Goal: Task Accomplishment & Management: Manage account settings

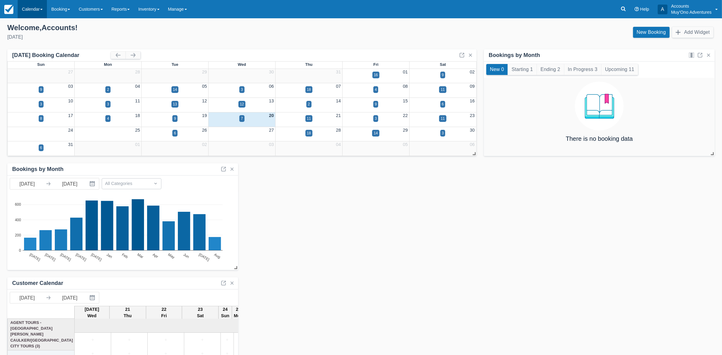
click at [30, 10] on link "Calendar" at bounding box center [32, 9] width 29 height 18
click at [39, 57] on link "Month" at bounding box center [42, 57] width 48 height 13
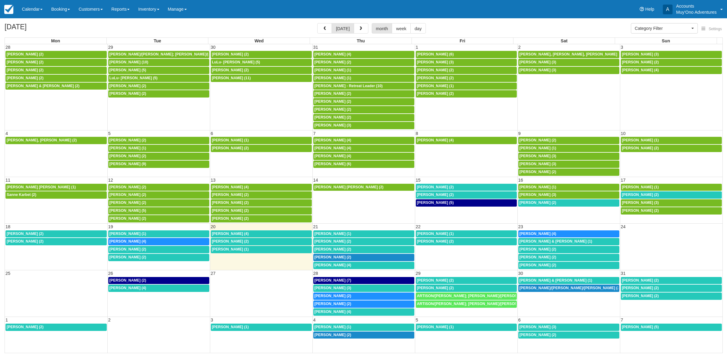
select select
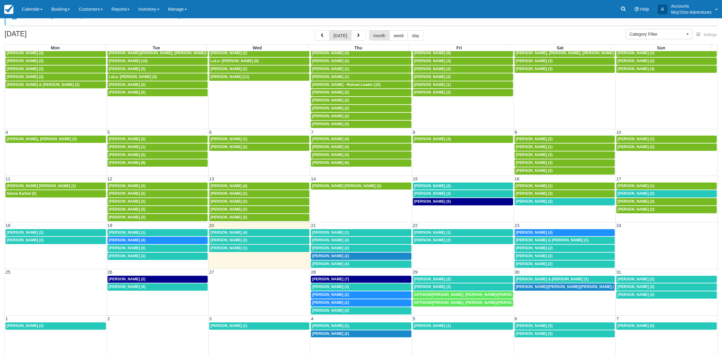
scroll to position [19, 0]
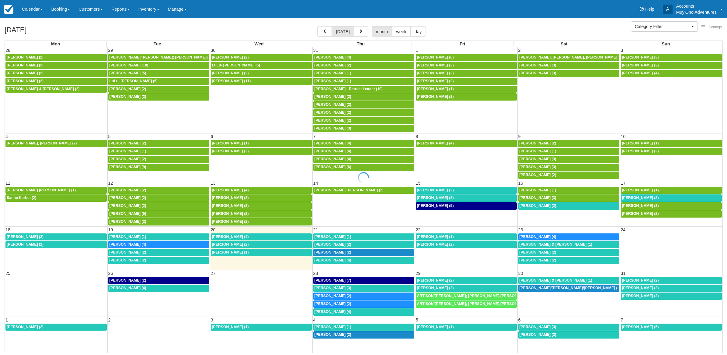
select select
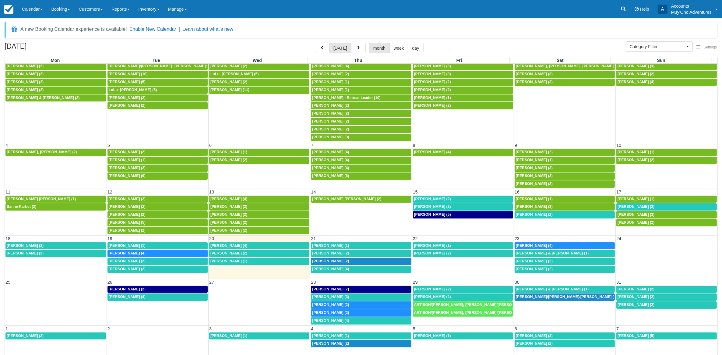
scroll to position [11, 0]
click at [431, 195] on link "Kimberly a carlson (2)" at bounding box center [463, 198] width 100 height 7
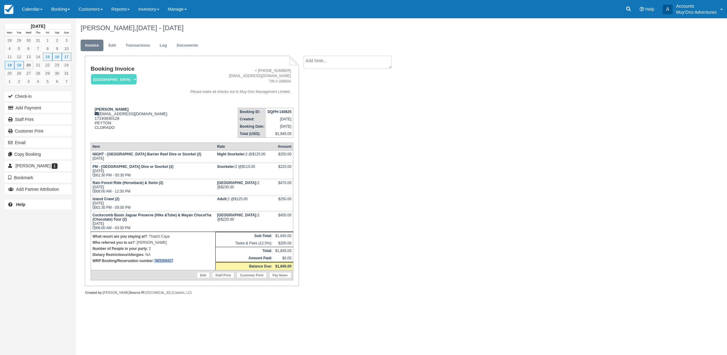
drag, startPoint x: 177, startPoint y: 261, endPoint x: 154, endPoint y: 262, distance: 23.2
click at [154, 262] on td "What resort are you staying at? : Thatch Caye Who referred you to us? : LUIS Nu…" at bounding box center [153, 250] width 125 height 38
copy p "383268417"
click at [36, 14] on link "Calendar" at bounding box center [32, 9] width 29 height 18
click at [21, 53] on link "Month" at bounding box center [42, 57] width 48 height 13
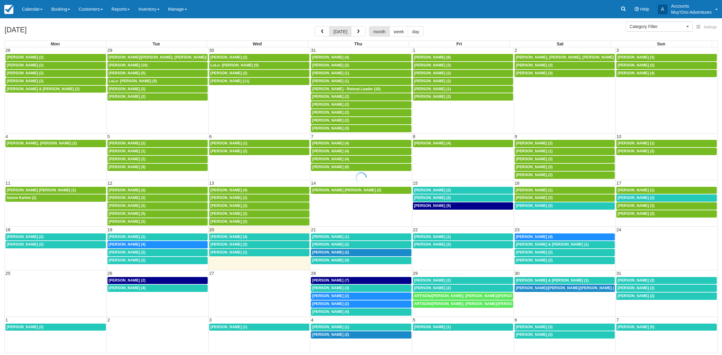
select select
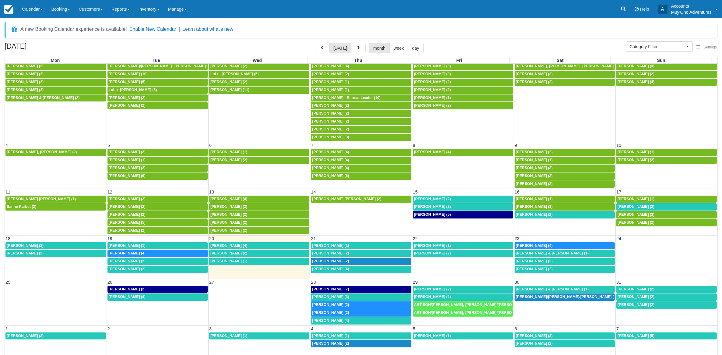
scroll to position [11, 0]
click at [421, 206] on span "Shannon Joy (2)" at bounding box center [432, 206] width 37 height 4
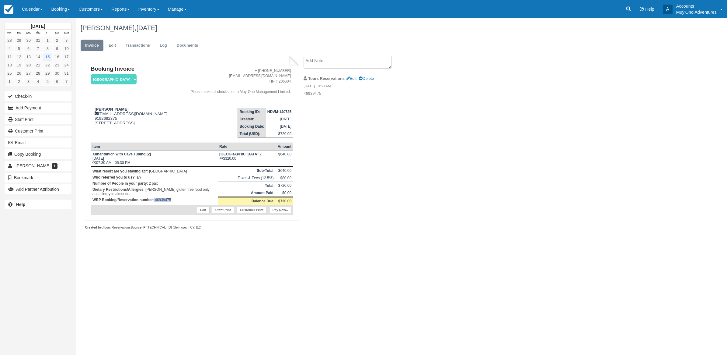
drag, startPoint x: 177, startPoint y: 213, endPoint x: 154, endPoint y: 210, distance: 23.0
click at [154, 205] on td "What resort are you staying at? : Thatch Caye Resort Who referred you to us? : …" at bounding box center [154, 185] width 127 height 38
copy p "46939475"
click at [11, 111] on button "Add Payment" at bounding box center [38, 108] width 67 height 10
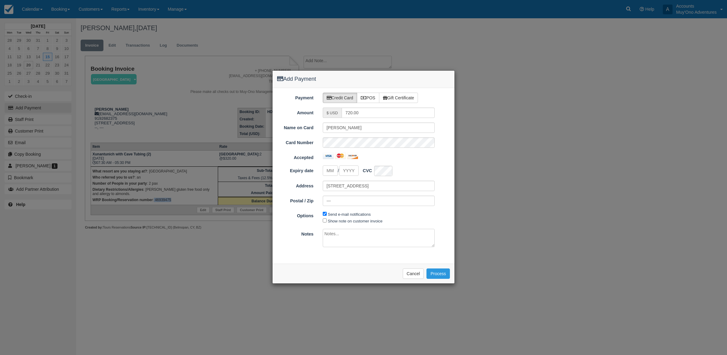
type input "08/20/25"
click at [372, 99] on label "POS" at bounding box center [368, 98] width 23 height 10
radio input "true"
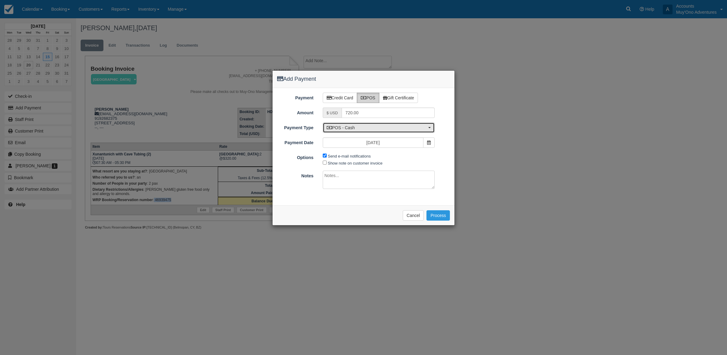
click at [355, 131] on button "POS - Cash" at bounding box center [379, 127] width 112 height 10
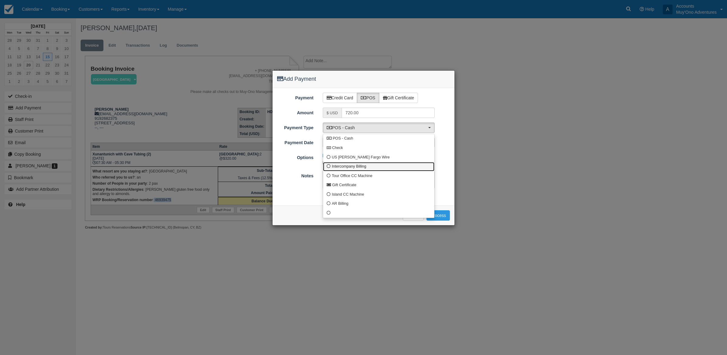
click at [333, 169] on span "Intercompany Billing" at bounding box center [349, 166] width 34 height 5
select select "custom4"
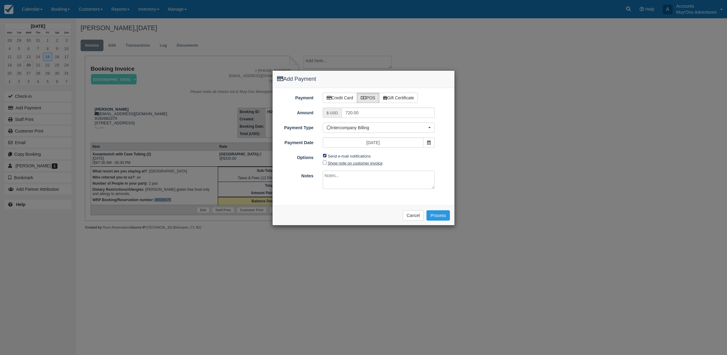
drag, startPoint x: 325, startPoint y: 155, endPoint x: 328, endPoint y: 162, distance: 8.3
click at [327, 159] on span "Send e-mail notifications" at bounding box center [348, 155] width 51 height 7
click at [324, 155] on input "Send e-mail notifications" at bounding box center [325, 155] width 4 height 4
checkbox input "false"
click at [336, 174] on textarea at bounding box center [379, 179] width 112 height 18
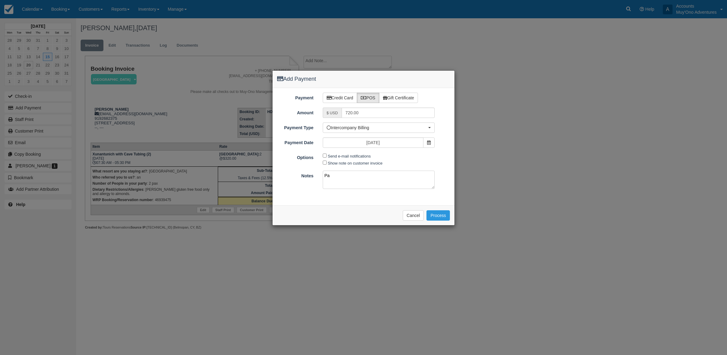
type textarea "P"
type textarea "Invoiced in TC CT"
click at [443, 217] on button "Process" at bounding box center [438, 215] width 23 height 10
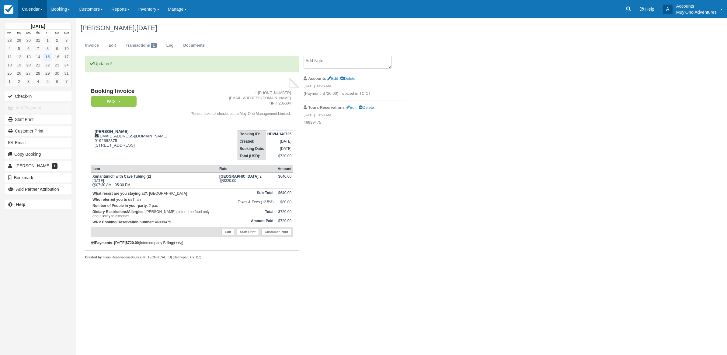
click at [33, 9] on link "Calendar" at bounding box center [32, 9] width 29 height 18
click at [29, 67] on link "Week" at bounding box center [42, 70] width 48 height 13
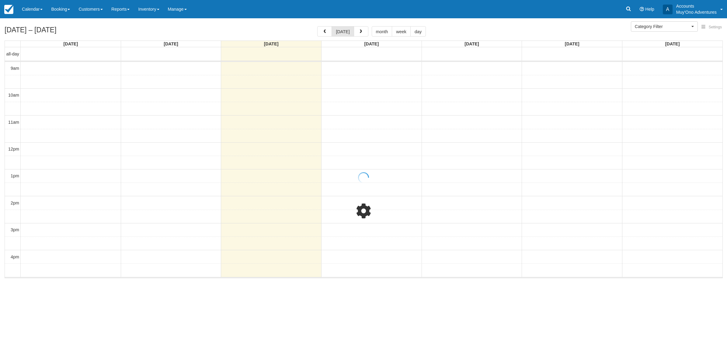
select select
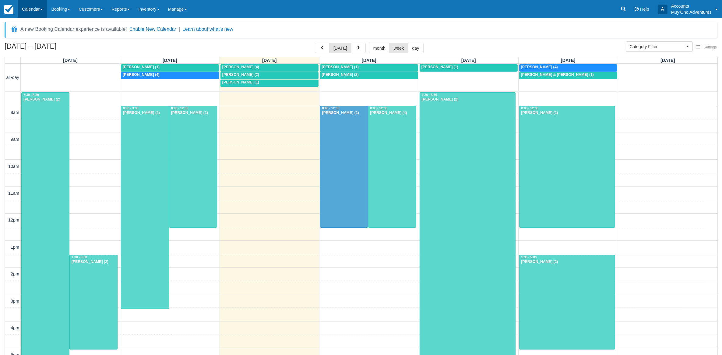
click at [34, 5] on link "Calendar" at bounding box center [32, 9] width 29 height 18
click at [31, 51] on ul "Customer Inventory Month Week Day" at bounding box center [42, 54] width 49 height 73
click at [31, 14] on link "Calendar" at bounding box center [32, 9] width 29 height 18
click at [30, 58] on link "Month" at bounding box center [42, 57] width 48 height 13
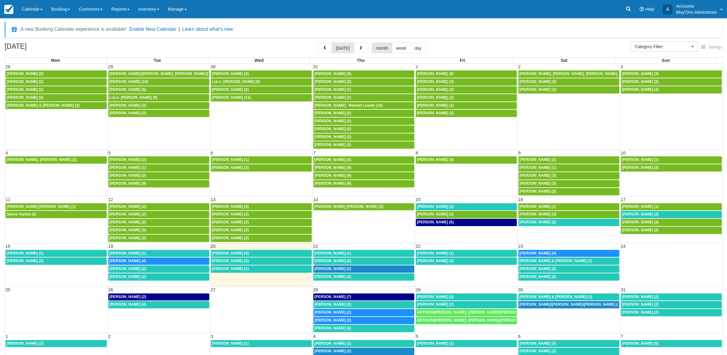
select select
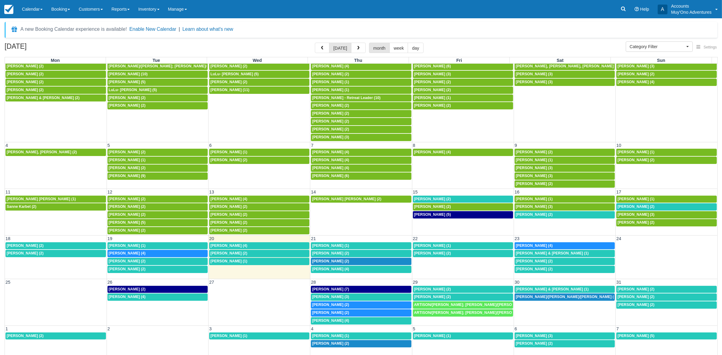
scroll to position [11, 0]
click at [37, 245] on span "Christina Miller (2)" at bounding box center [25, 245] width 37 height 4
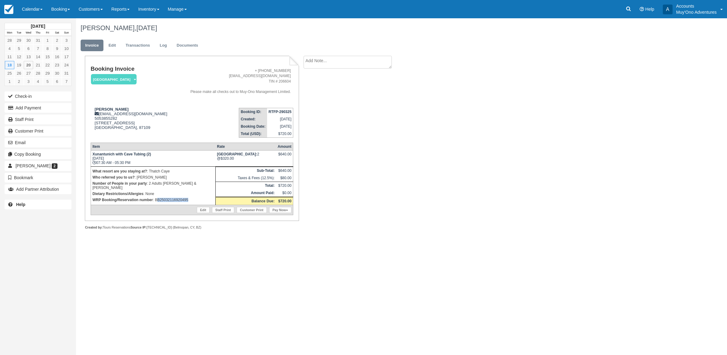
drag, startPoint x: 194, startPoint y: 199, endPoint x: 157, endPoint y: 202, distance: 36.9
click at [157, 202] on td "What resort are you staying at? : Thatch Caye Who referred you to us? : [PERSON…" at bounding box center [153, 185] width 125 height 38
drag, startPoint x: 157, startPoint y: 202, endPoint x: 195, endPoint y: 198, distance: 38.8
click at [195, 198] on td "What resort are you staying at? : Thatch Caye Who referred you to us? : [PERSON…" at bounding box center [153, 185] width 125 height 38
click at [188, 197] on p "WRP Booking/Reservation number : BB25032116920495" at bounding box center [153, 200] width 121 height 6
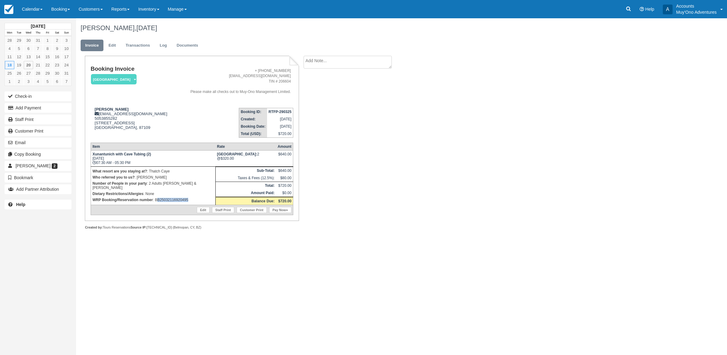
click at [189, 197] on p "WRP Booking/Reservation number : BB25032116920495" at bounding box center [153, 200] width 121 height 6
click at [191, 197] on p "WRP Booking/Reservation number : BB25032116920495" at bounding box center [153, 200] width 121 height 6
click at [189, 197] on p "WRP Booking/Reservation number : BB25032116920495" at bounding box center [153, 200] width 121 height 6
drag, startPoint x: 195, startPoint y: 195, endPoint x: 155, endPoint y: 198, distance: 40.6
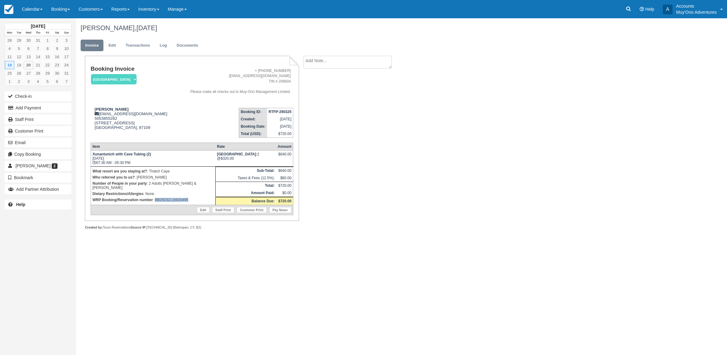
click at [155, 198] on td "What resort are you staying at? : Thatch Caye Who referred you to us? : [PERSON…" at bounding box center [153, 185] width 125 height 38
copy p "BB25032116920495"
